Goal: Task Accomplishment & Management: Manage account settings

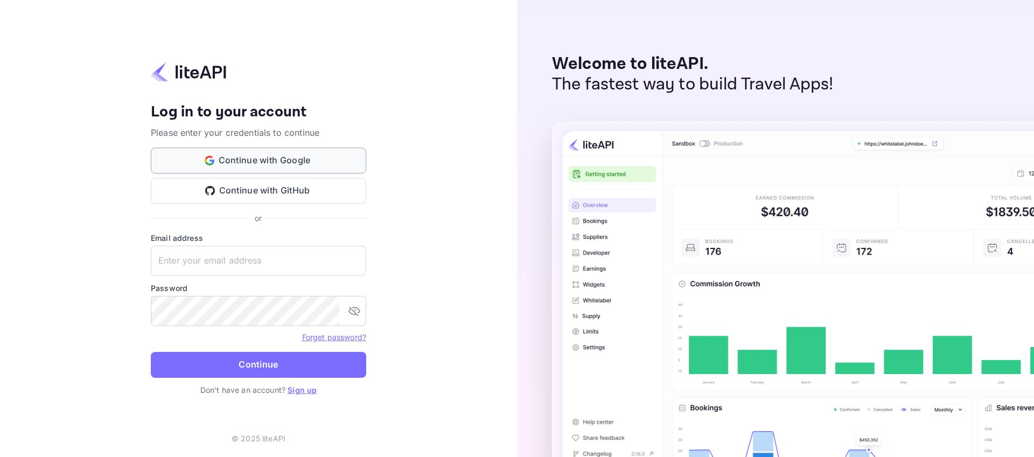
click at [249, 160] on button "Continue with Google" at bounding box center [258, 161] width 215 height 26
click at [270, 265] on input "text" at bounding box center [258, 260] width 215 height 30
type input "[EMAIL_ADDRESS][DOMAIN_NAME]"
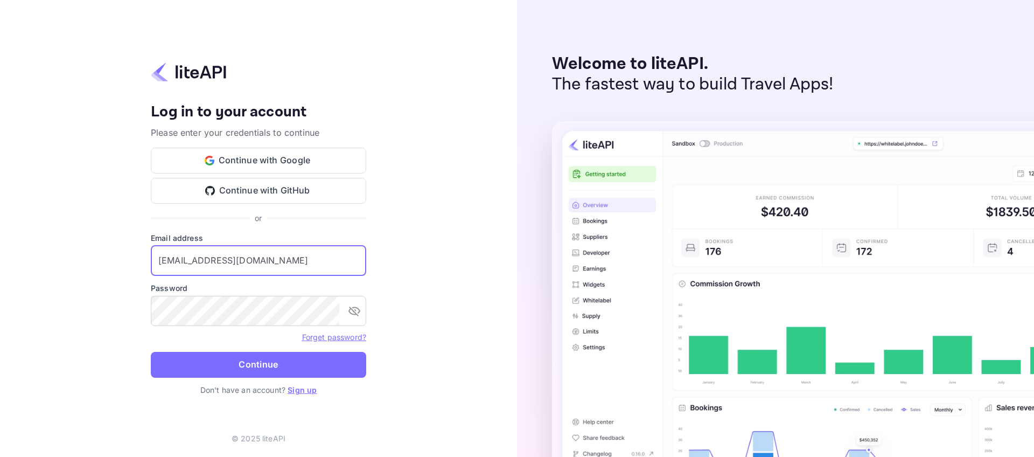
click at [296, 374] on button "Continue" at bounding box center [258, 365] width 215 height 26
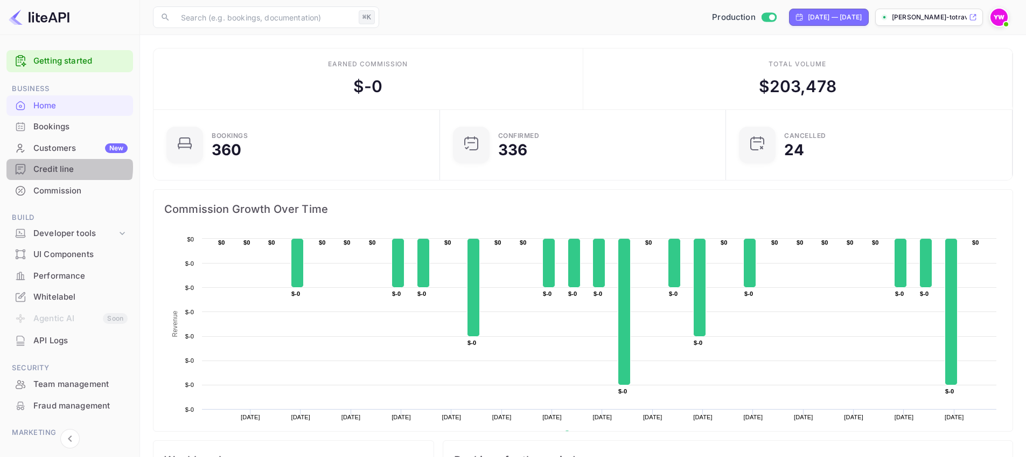
click at [66, 167] on div "Credit line" at bounding box center [80, 169] width 94 height 12
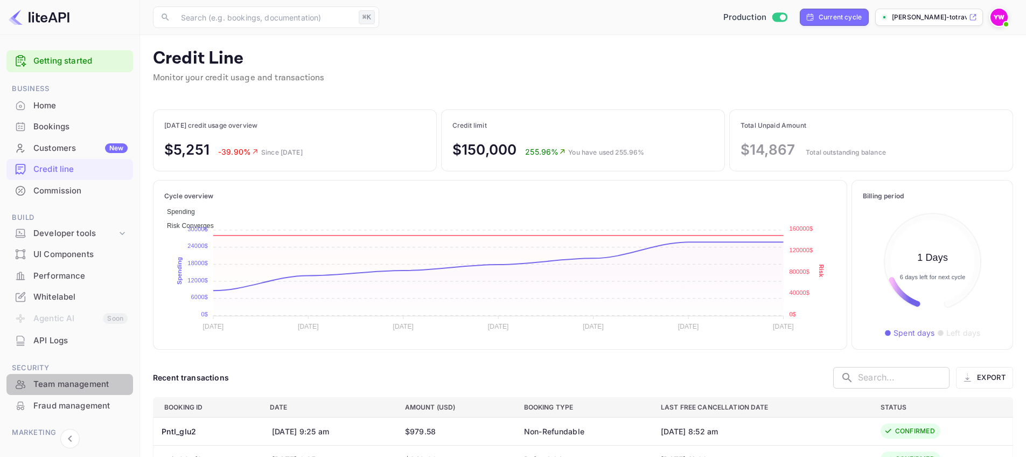
click at [80, 386] on div "Team management" at bounding box center [80, 384] width 94 height 12
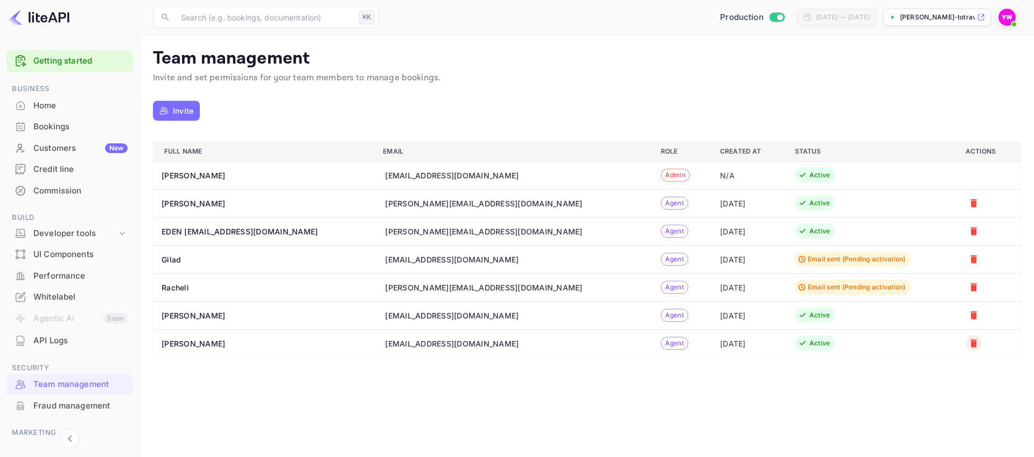
click at [968, 338] on icon "a dense table" at bounding box center [973, 343] width 11 height 11
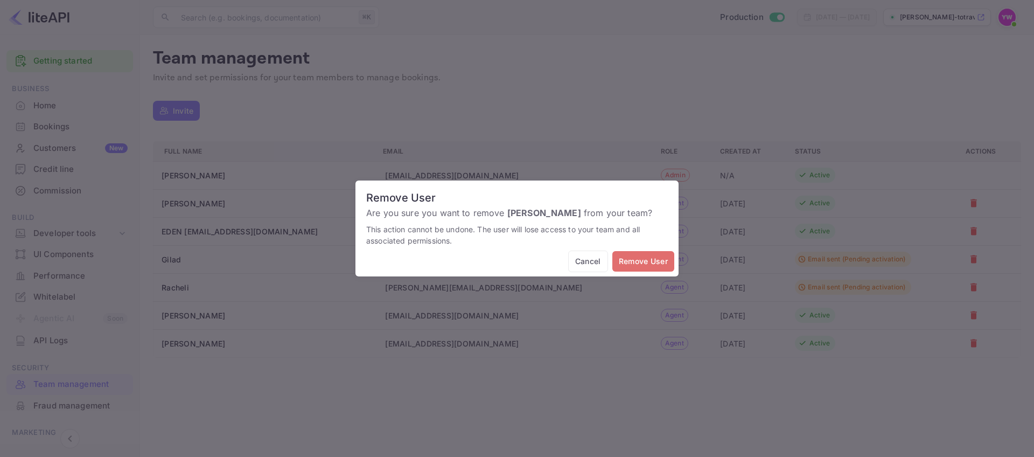
click at [651, 263] on button "Remove User" at bounding box center [643, 261] width 62 height 21
click at [662, 262] on button "Remove User" at bounding box center [643, 261] width 62 height 21
click at [643, 266] on button "Remove User" at bounding box center [643, 261] width 62 height 21
click at [565, 404] on div "Remove User Are you sure you want to remove [PERSON_NAME] from your team? This …" at bounding box center [517, 228] width 1034 height 457
